Goal: Transaction & Acquisition: Download file/media

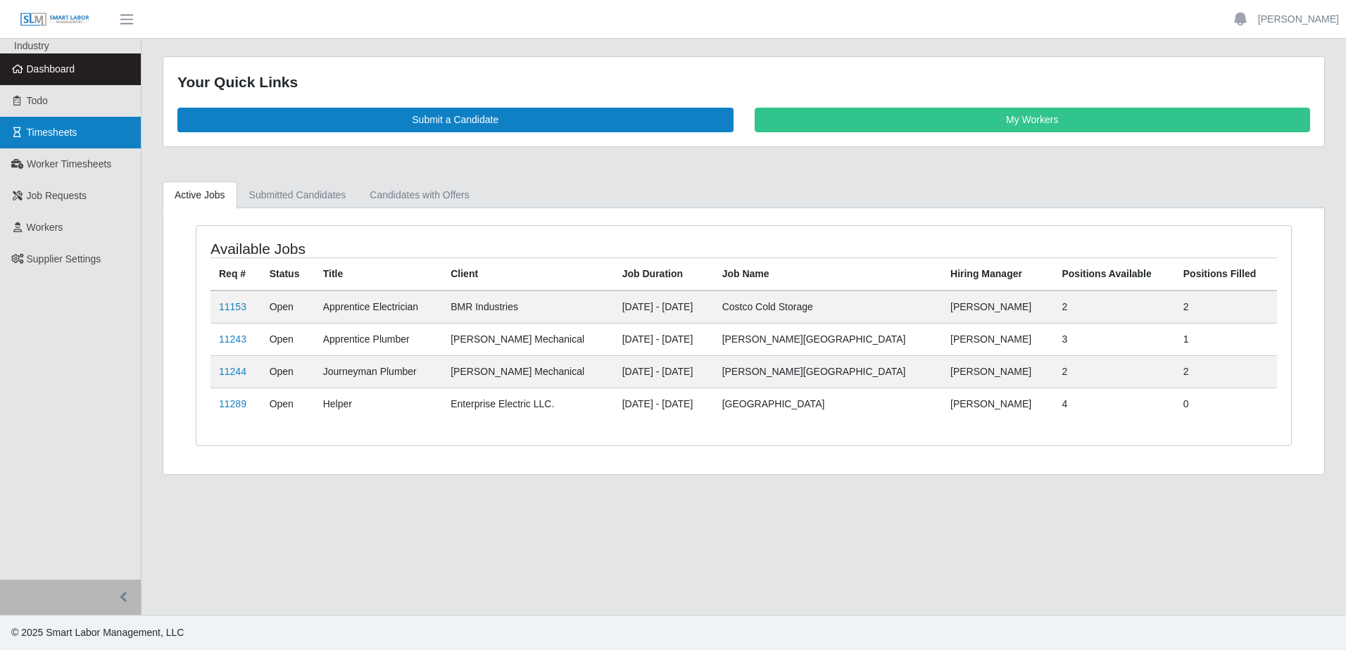
click at [68, 127] on span "Timesheets" at bounding box center [52, 132] width 51 height 11
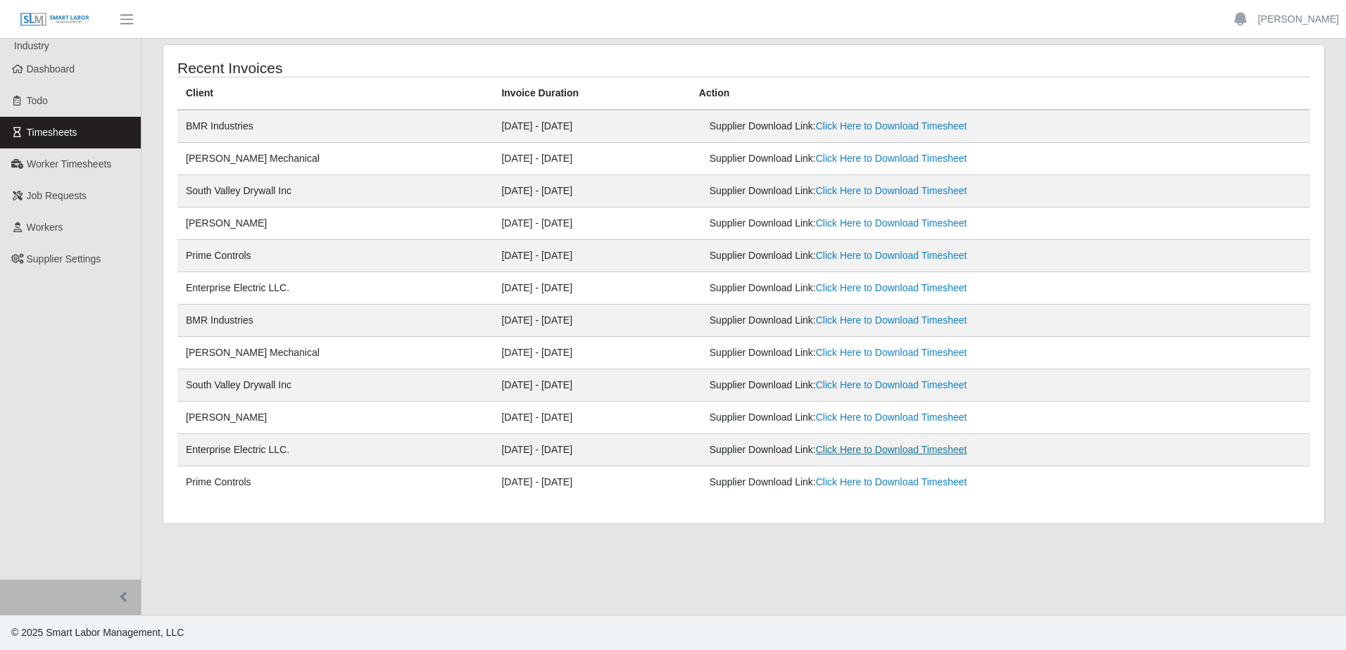
click at [887, 453] on link "Click Here to Download Timesheet" at bounding box center [891, 449] width 151 height 11
click at [891, 451] on link "Click Here to Download Timesheet" at bounding box center [891, 449] width 151 height 11
click at [1267, 17] on link "[PERSON_NAME]" at bounding box center [1298, 19] width 81 height 15
click at [1256, 97] on link "Logout" at bounding box center [1282, 98] width 127 height 30
